Goal: Find specific page/section: Find specific page/section

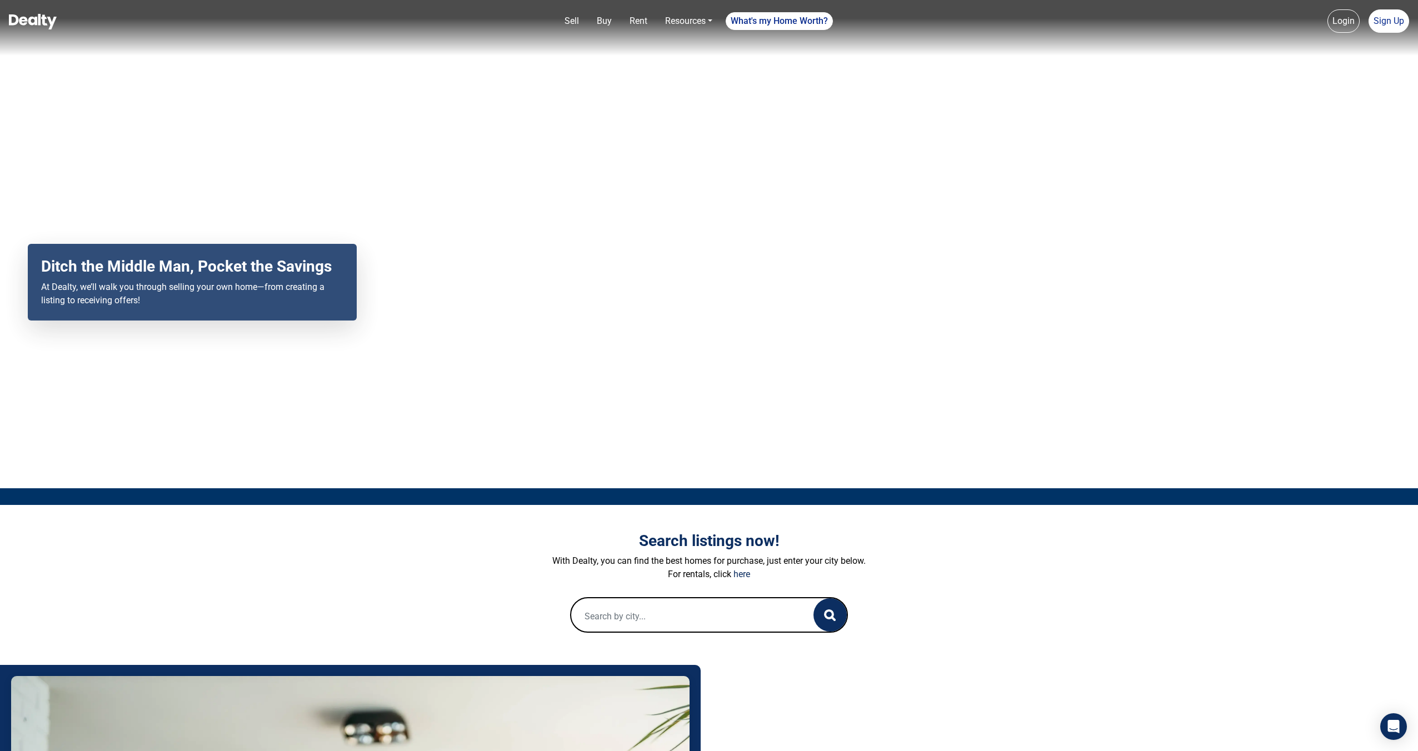
click at [624, 611] on input "text" at bounding box center [681, 616] width 220 height 36
paste input "[STREET_ADDRESS][PERSON_NAME]"
type input "[STREET_ADDRESS][PERSON_NAME]"
click at [680, 622] on input "[STREET_ADDRESS][PERSON_NAME]" at bounding box center [681, 616] width 220 height 36
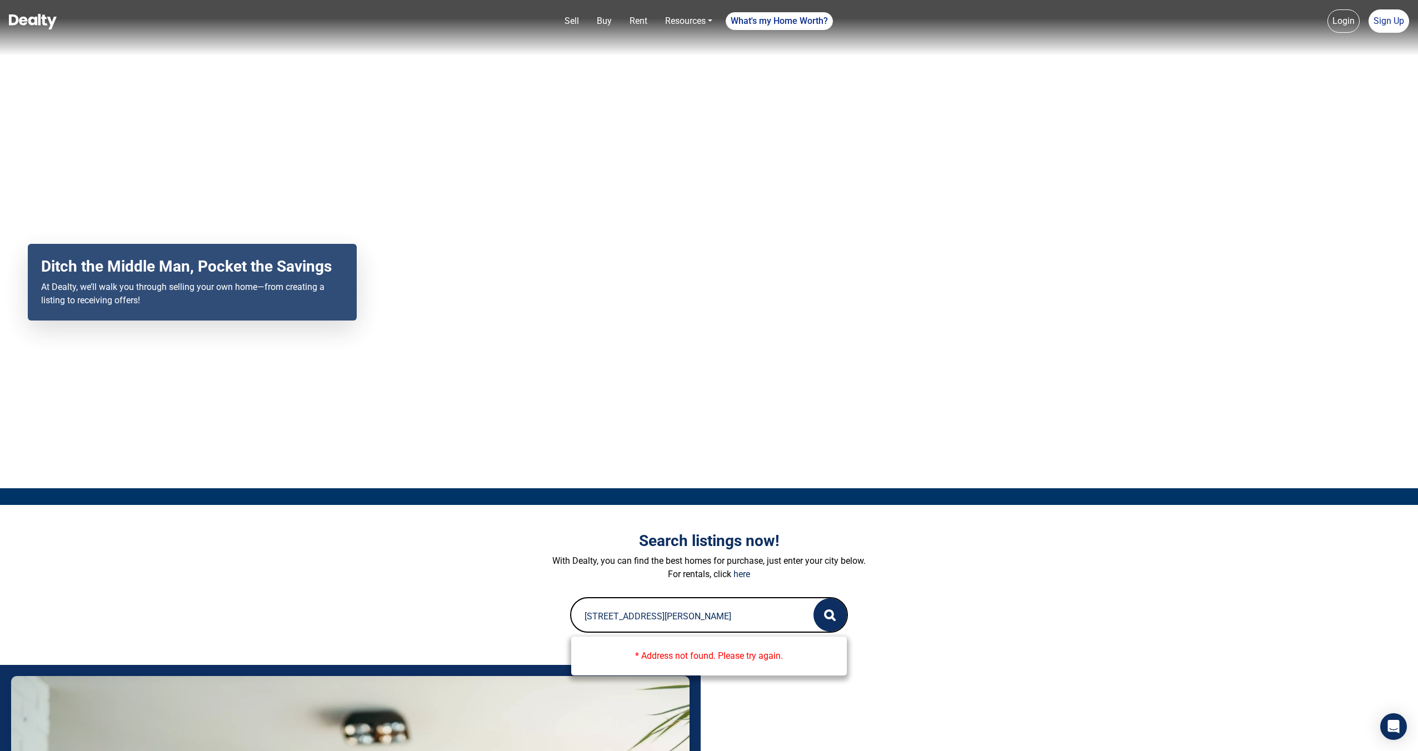
click at [680, 622] on input "[STREET_ADDRESS][PERSON_NAME]" at bounding box center [681, 616] width 220 height 36
click at [591, 613] on input "text" at bounding box center [681, 616] width 220 height 36
paste input "[STREET_ADDRESS][PERSON_NAME]"
drag, startPoint x: 781, startPoint y: 611, endPoint x: 662, endPoint y: 614, distance: 119.5
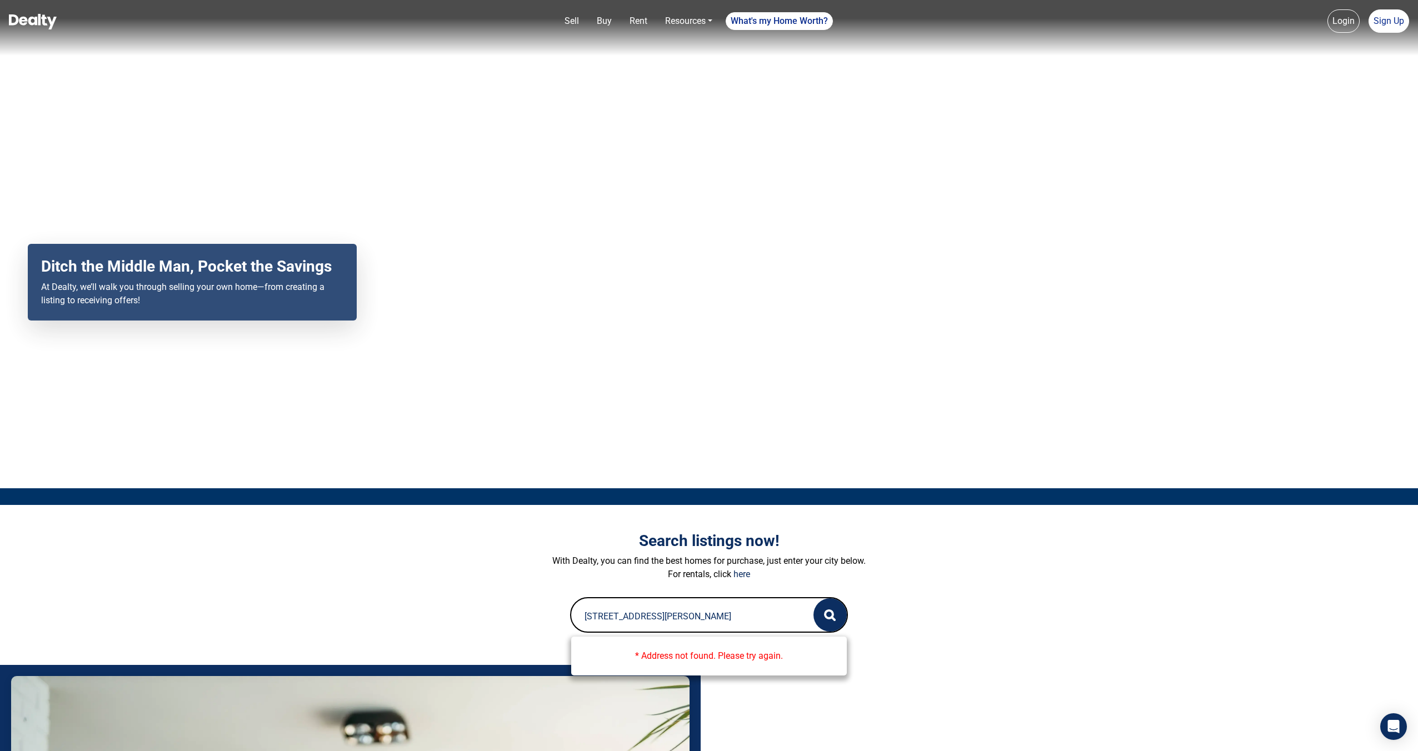
click at [662, 614] on input "[STREET_ADDRESS][PERSON_NAME]" at bounding box center [681, 616] width 220 height 36
click at [676, 627] on input "[STREET_ADDRESS][PERSON_NAME]" at bounding box center [681, 616] width 220 height 36
drag, startPoint x: 666, startPoint y: 619, endPoint x: 781, endPoint y: 622, distance: 115.0
click at [776, 619] on input "[STREET_ADDRESS][PERSON_NAME]" at bounding box center [681, 616] width 220 height 36
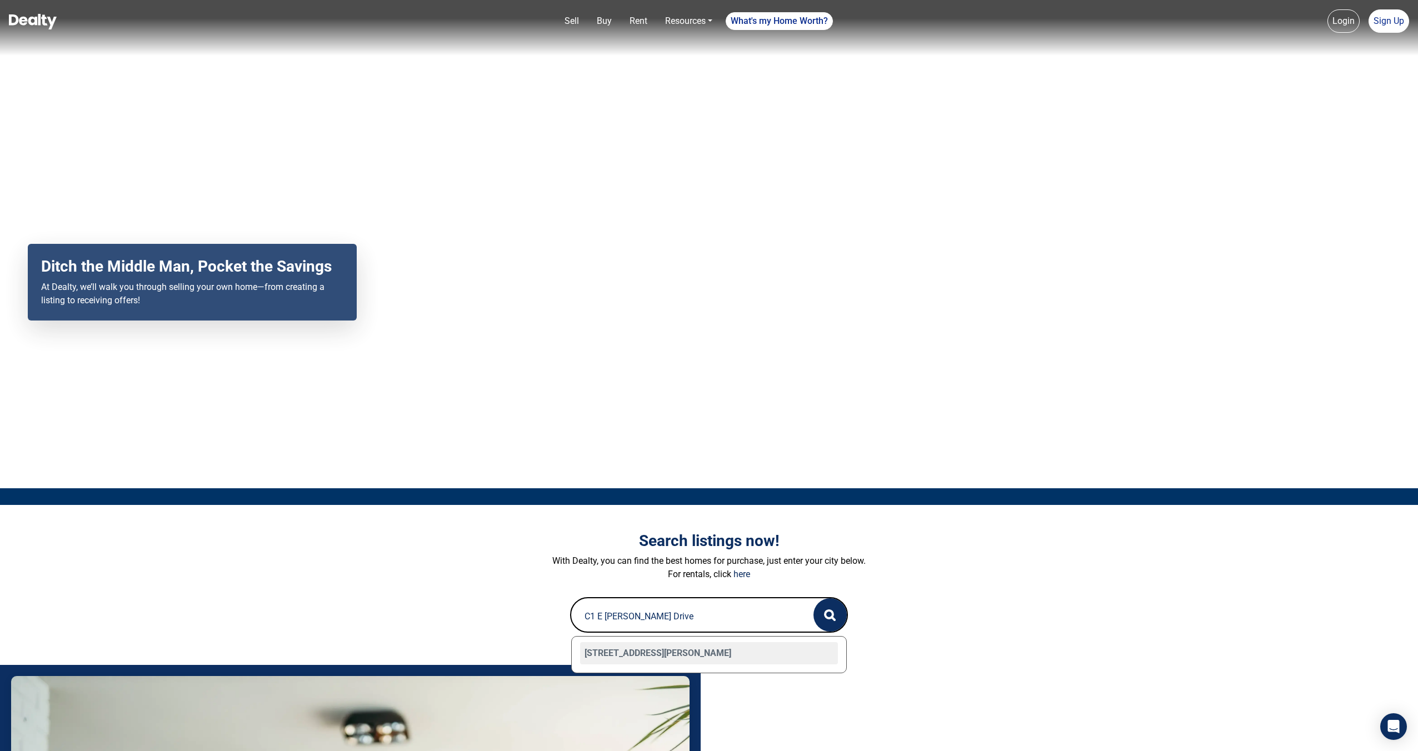
type input "C1 E [PERSON_NAME] Drive"
click at [872, 654] on div "Search listings now! With Dealty, you can find the best homes for purchase, jus…" at bounding box center [708, 582] width 633 height 154
